Goal: Task Accomplishment & Management: Manage account settings

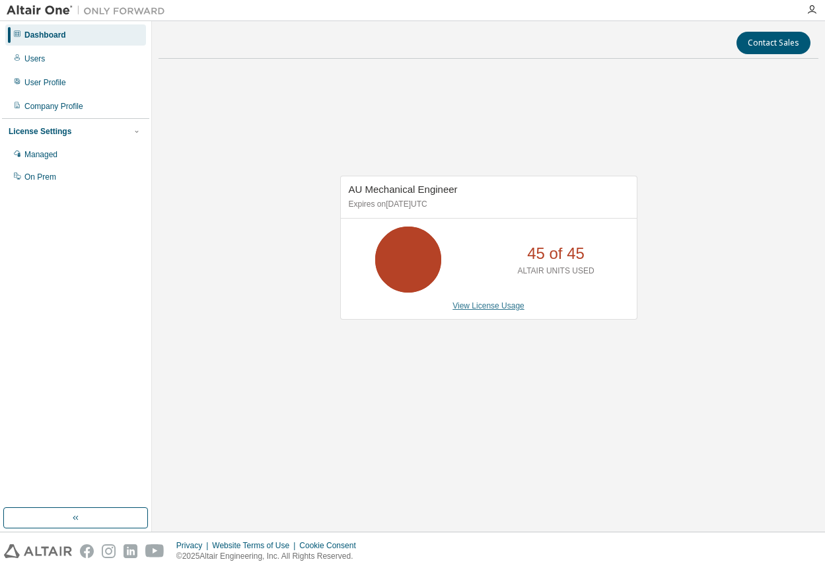
click at [490, 307] on link "View License Usage" at bounding box center [489, 305] width 72 height 9
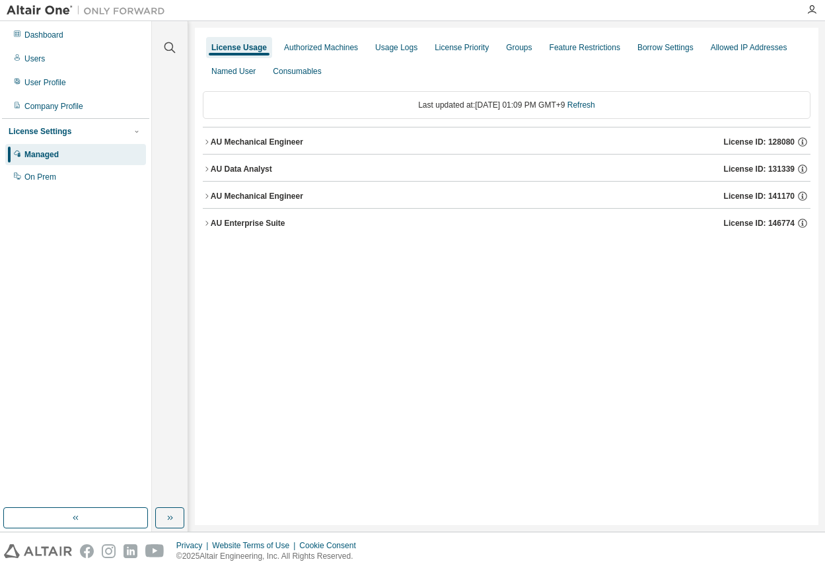
click at [523, 313] on div "License Usage Authorized Machines Usage Logs License Priority Groups Feature Re…" at bounding box center [507, 277] width 624 height 498
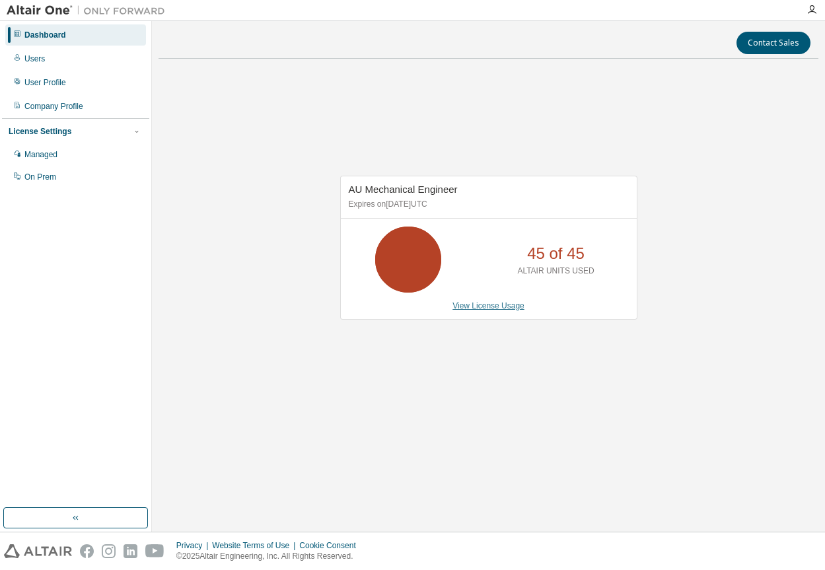
click at [485, 305] on link "View License Usage" at bounding box center [489, 305] width 72 height 9
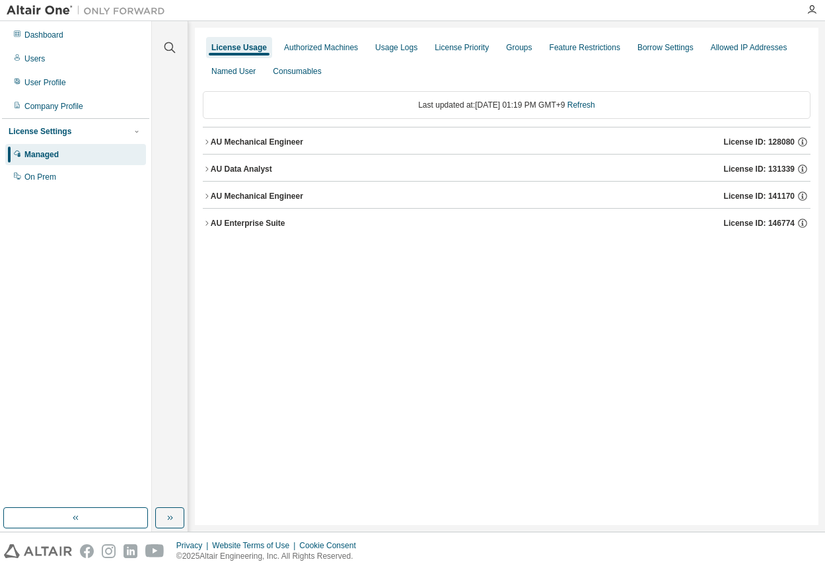
click at [248, 50] on div "License Usage" at bounding box center [239, 47] width 56 height 11
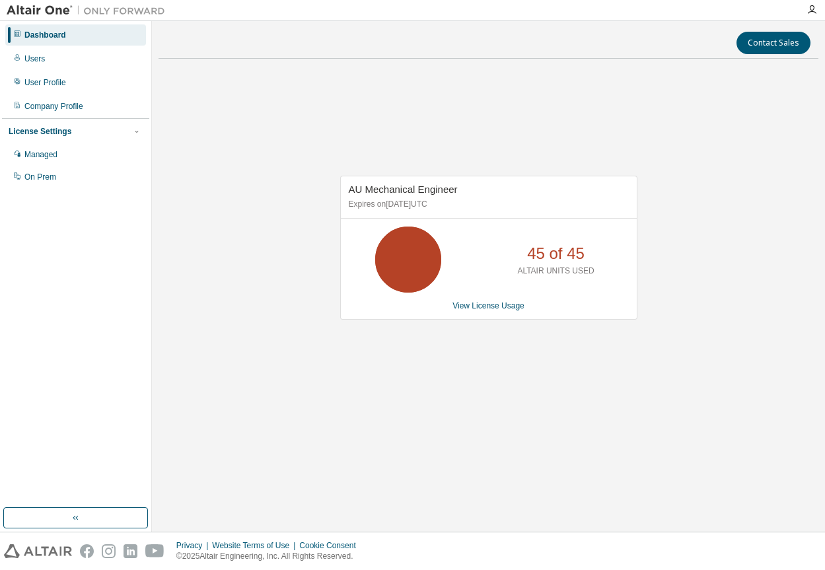
click at [215, 0] on html "Dashboard Users User Profile Company Profile License Settings Managed On Prem C…" at bounding box center [412, 285] width 825 height 570
click at [482, 302] on link "View License Usage" at bounding box center [489, 305] width 72 height 9
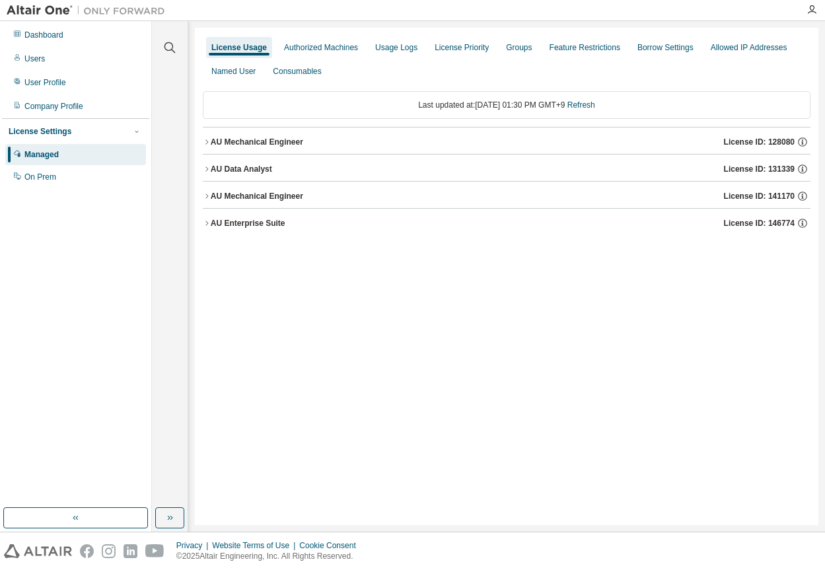
click at [253, 147] on div "AU Mechanical Engineer" at bounding box center [257, 142] width 93 height 11
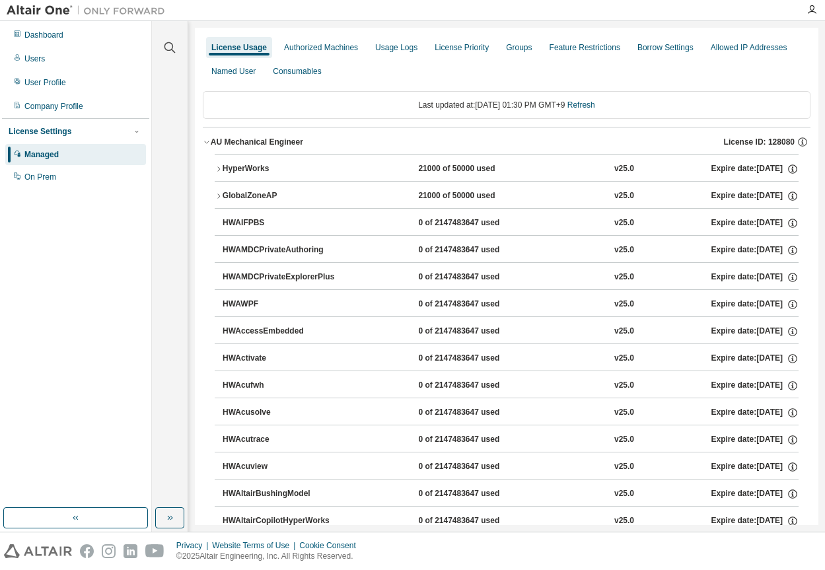
click at [258, 168] on div "HyperWorks" at bounding box center [282, 169] width 119 height 12
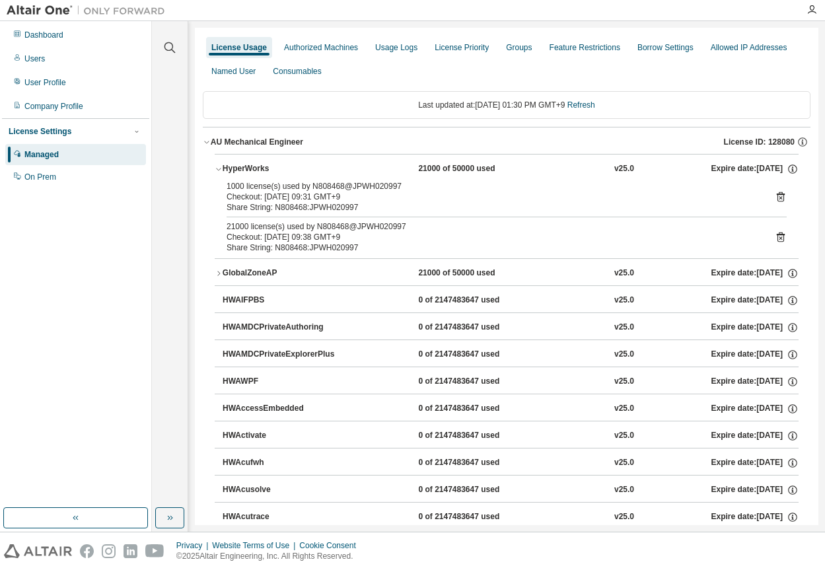
click at [221, 165] on icon "button" at bounding box center [219, 169] width 8 height 8
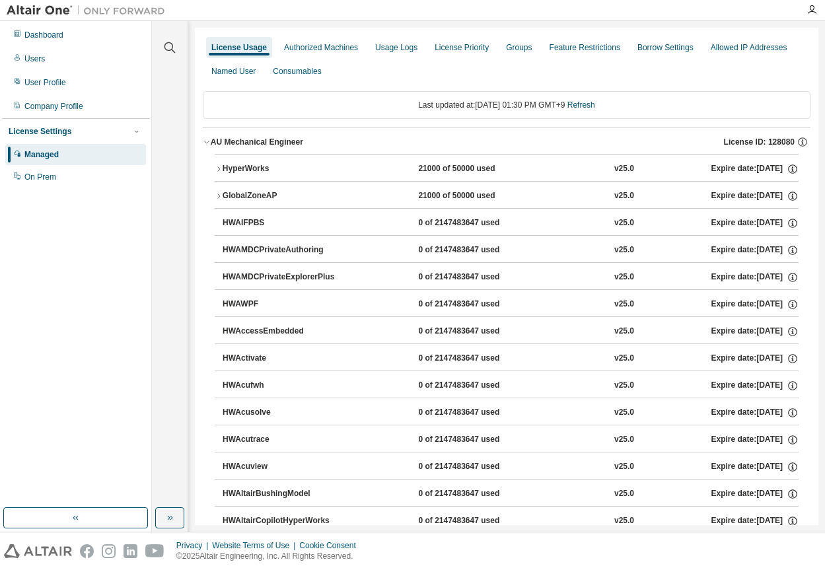
click at [244, 198] on div "GlobalZoneAP" at bounding box center [282, 196] width 119 height 12
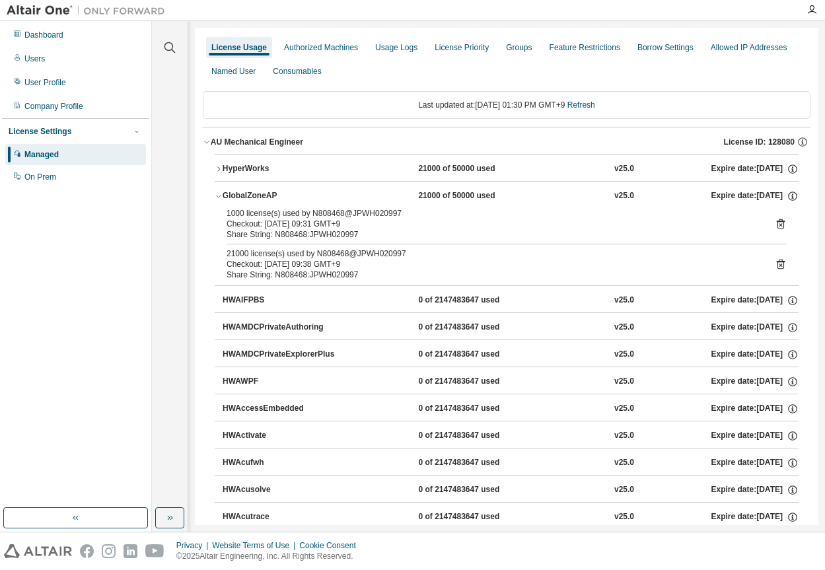
click at [244, 198] on div "GlobalZoneAP" at bounding box center [282, 196] width 119 height 12
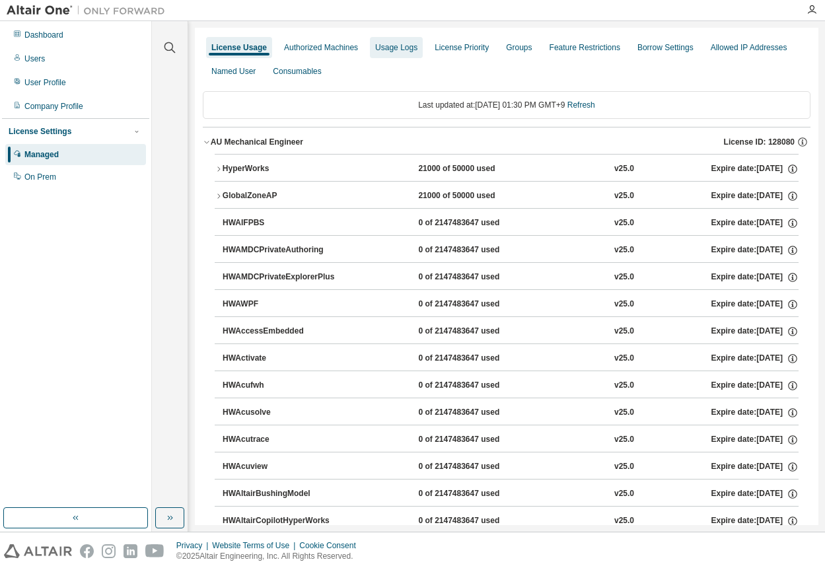
click at [411, 52] on div "Usage Logs" at bounding box center [396, 47] width 42 height 11
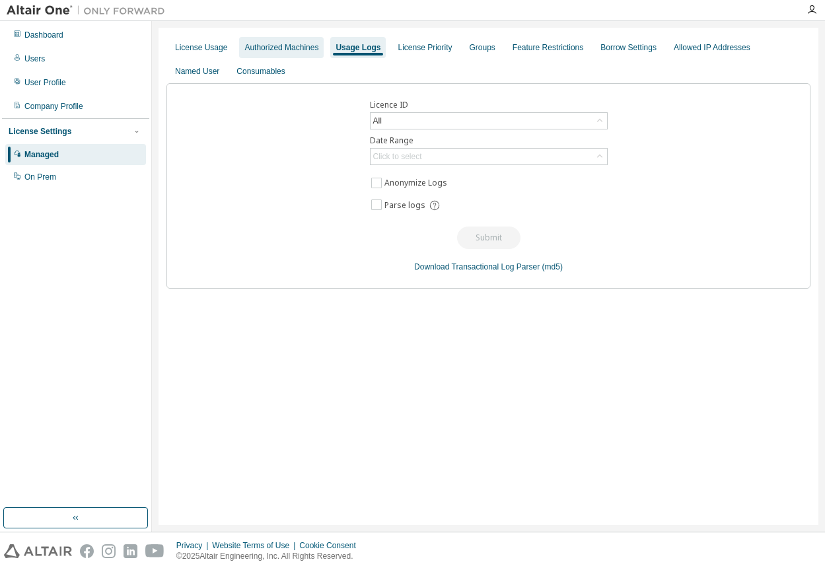
click at [270, 44] on div "Authorized Machines" at bounding box center [281, 47] width 74 height 11
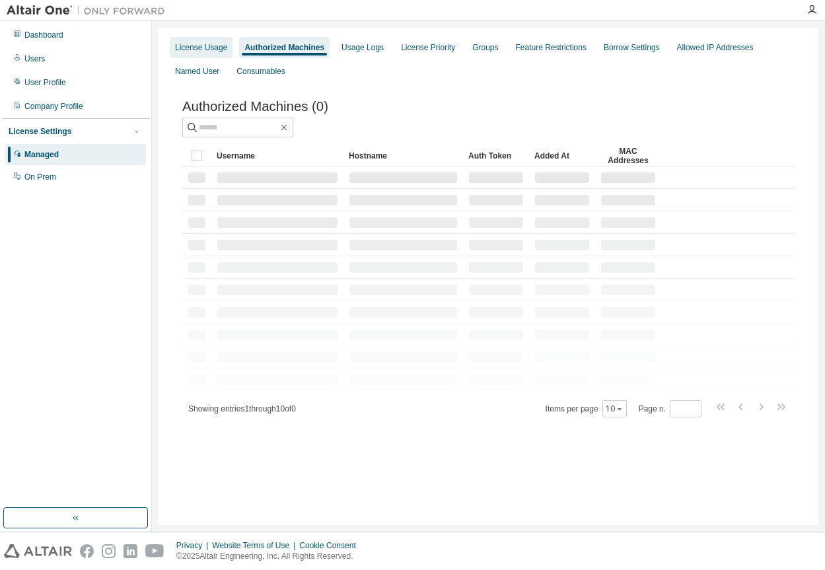
click at [200, 46] on div "License Usage" at bounding box center [201, 47] width 52 height 11
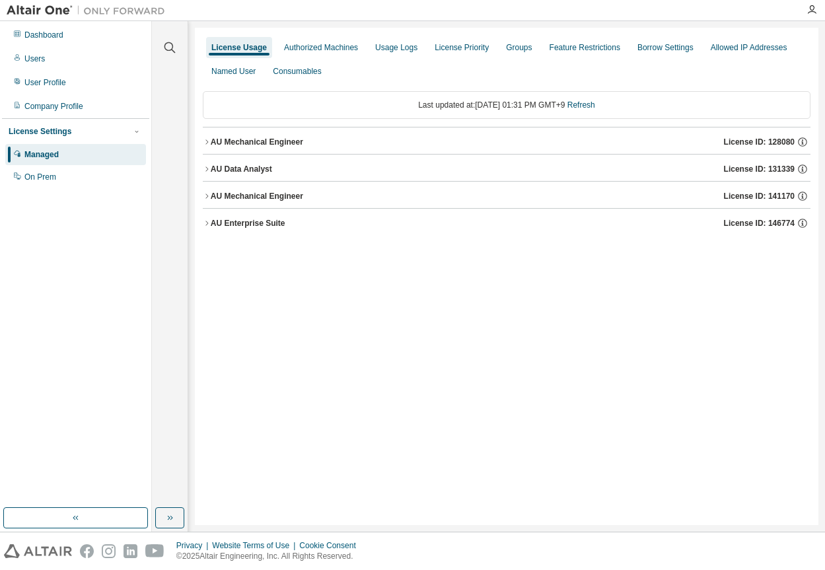
click at [284, 195] on div "AU Mechanical Engineer" at bounding box center [257, 196] width 93 height 11
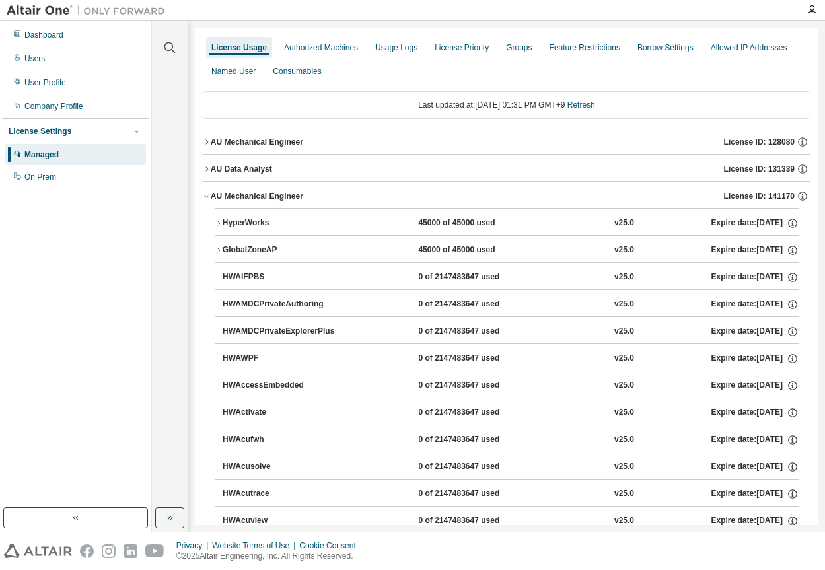
click at [255, 221] on div "HyperWorks" at bounding box center [282, 223] width 119 height 12
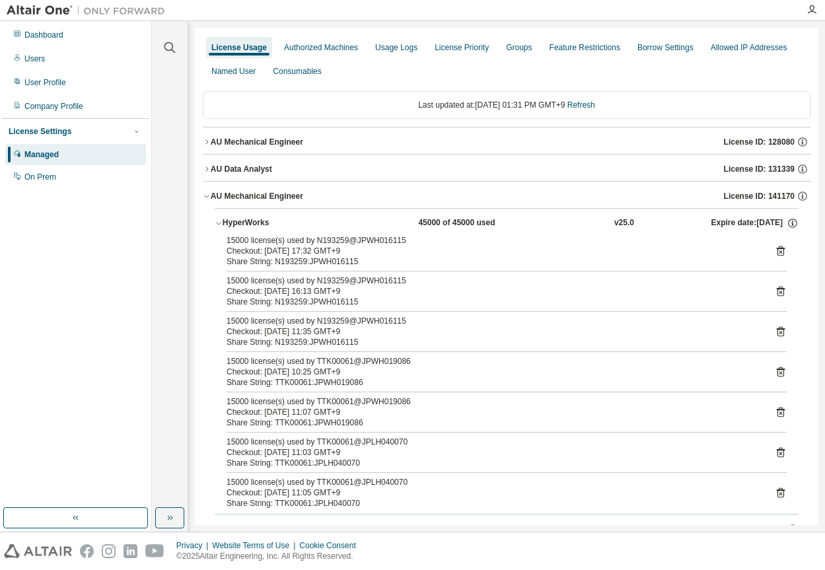
scroll to position [66, 0]
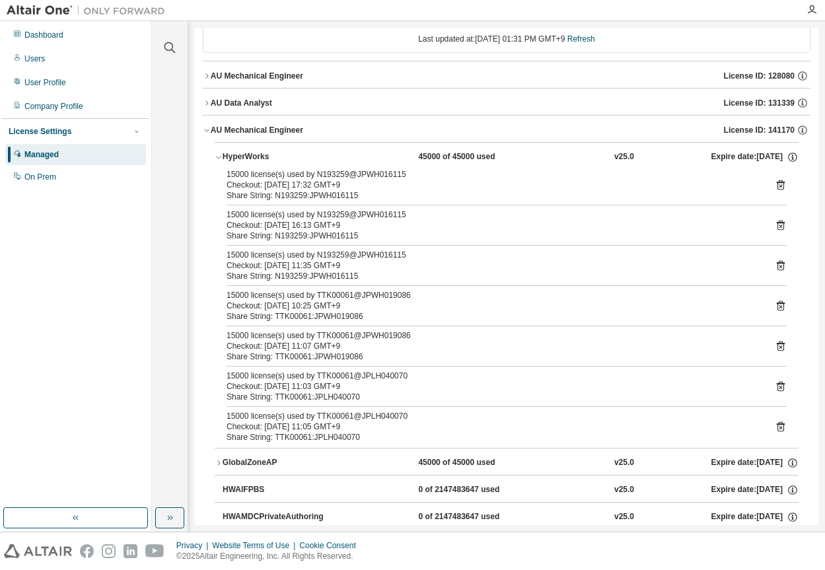
click at [322, 391] on div "Checkout: [DATE] 11:03 GMT+9" at bounding box center [491, 386] width 529 height 11
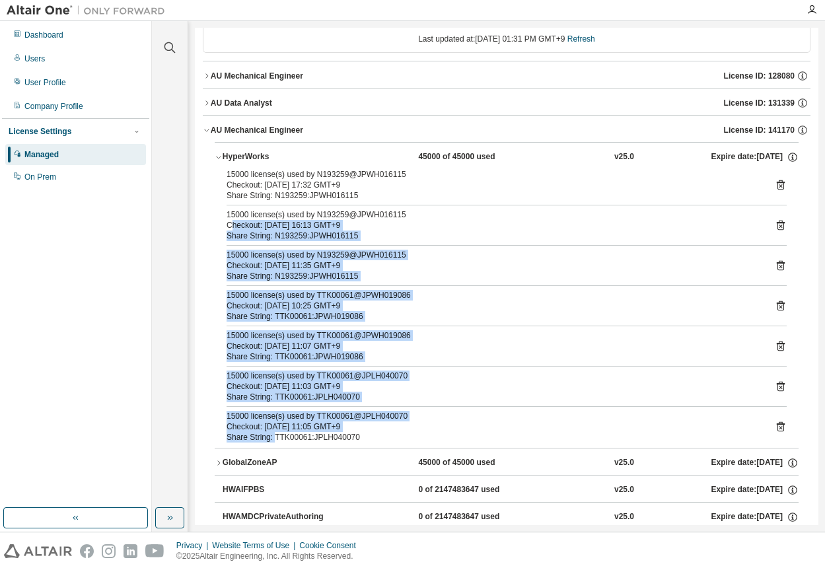
drag, startPoint x: 268, startPoint y: 418, endPoint x: 221, endPoint y: 194, distance: 228.9
click at [222, 200] on div "15000 license(s) used by N193259@JPWH016115 Checkout: [DATE] 17:32 GMT+9 Share …" at bounding box center [507, 308] width 584 height 279
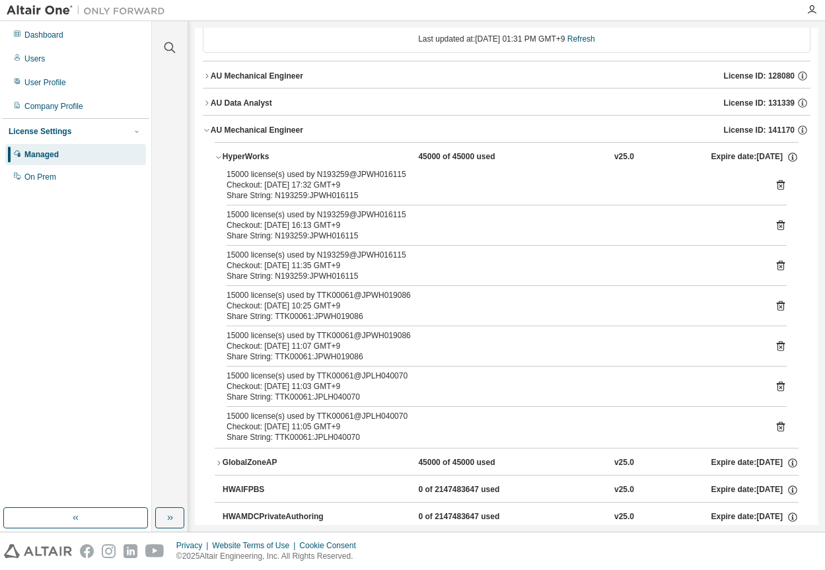
click at [177, 327] on div "Clear all Collapse on share string Yes No Only used licenses Yes No Only my usa…" at bounding box center [170, 264] width 32 height 483
